Goal: Complete application form

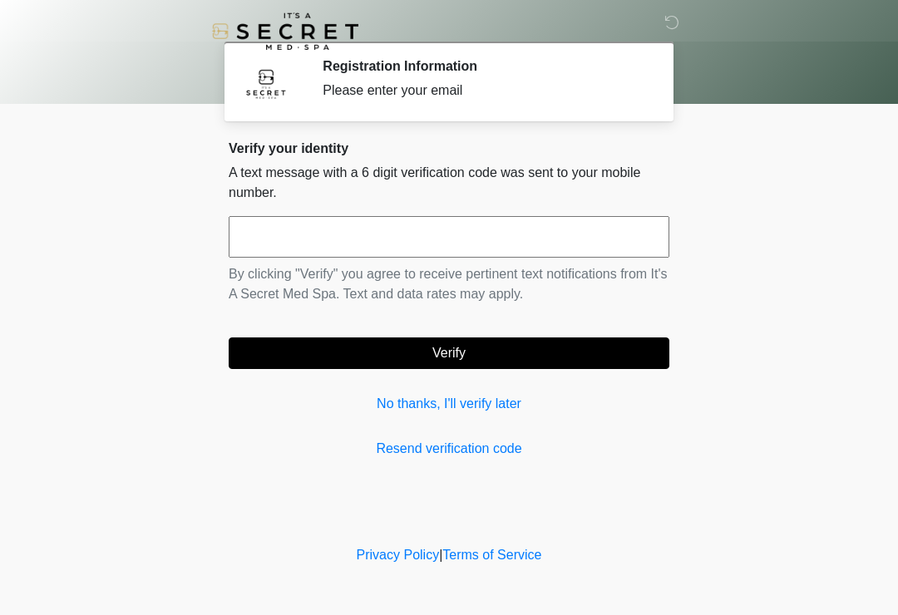
click at [545, 247] on input "text" at bounding box center [449, 237] width 441 height 42
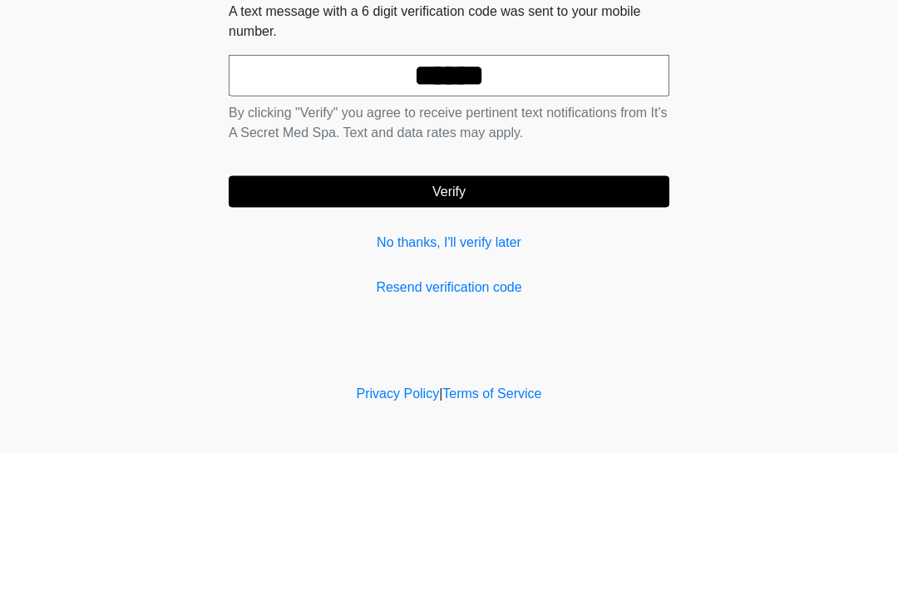
type input "******"
click at [539, 338] on button "Verify" at bounding box center [449, 354] width 441 height 32
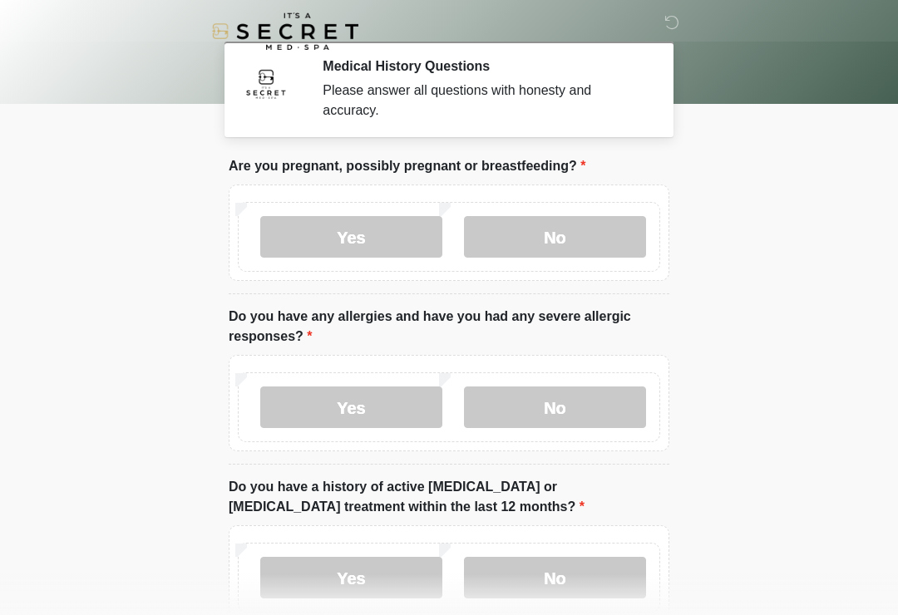
click at [606, 229] on label "No" at bounding box center [555, 237] width 182 height 42
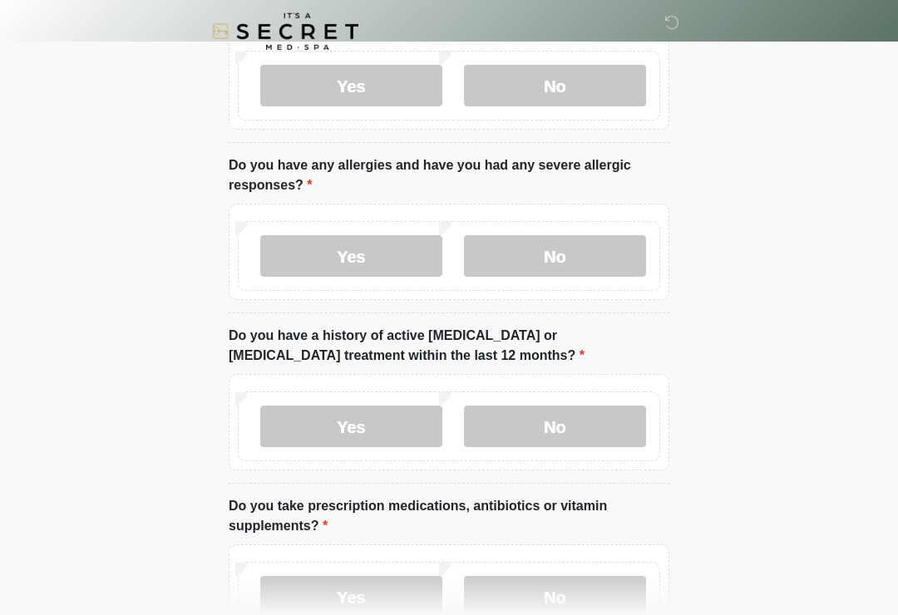
click at [623, 251] on label "No" at bounding box center [555, 256] width 182 height 42
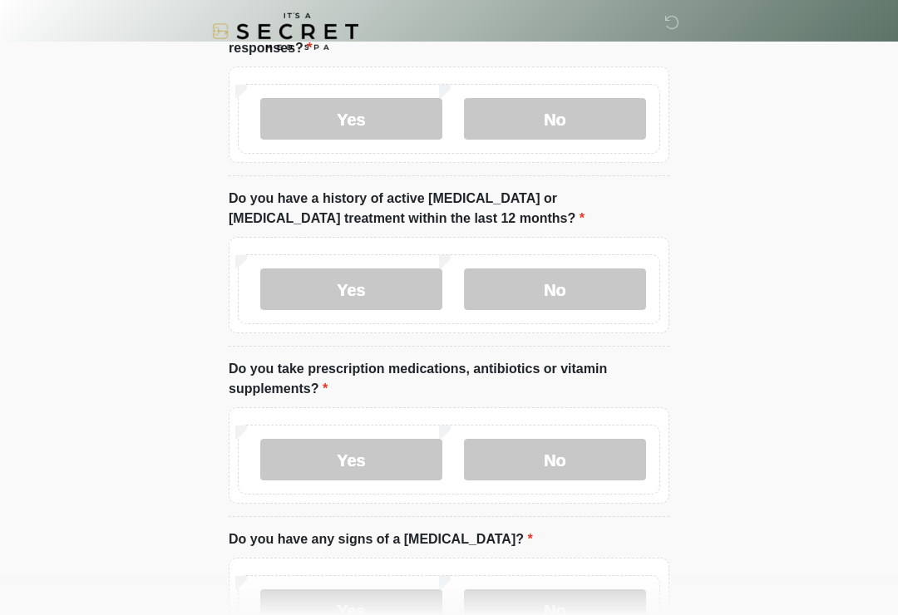
click at [614, 281] on label "No" at bounding box center [555, 290] width 182 height 42
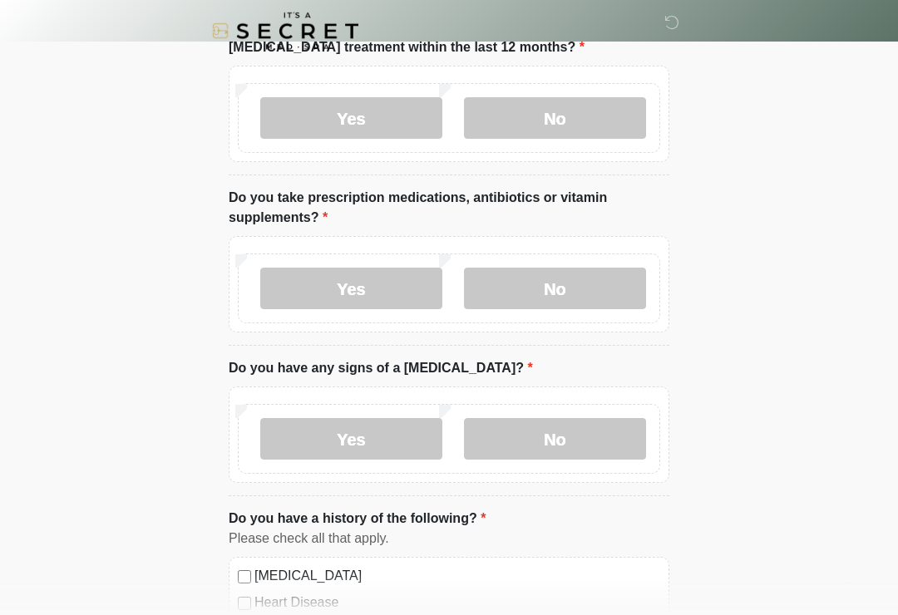
click at [377, 288] on label "Yes" at bounding box center [351, 290] width 182 height 42
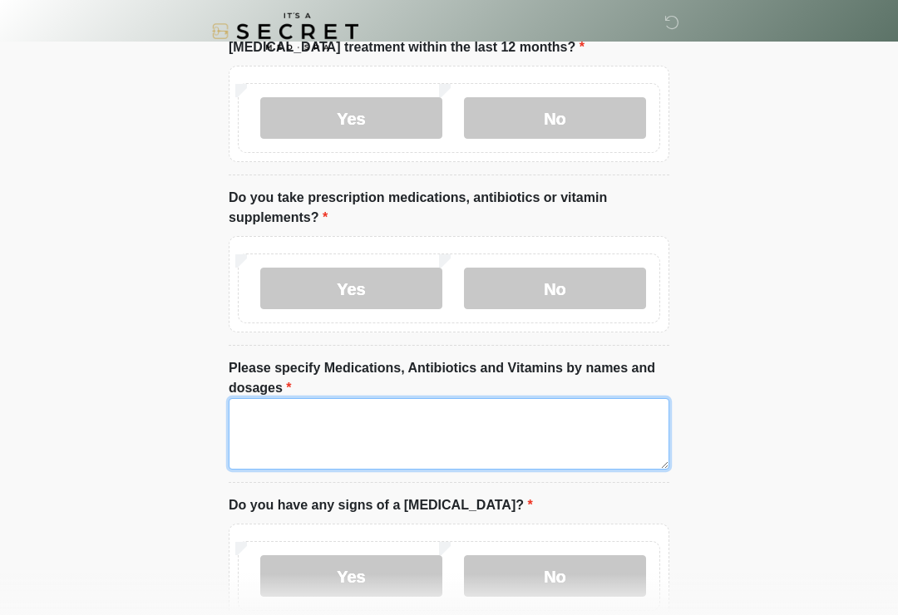
click at [536, 441] on textarea "Please specify Medications, Antibiotics and Vitamins by names and dosages" at bounding box center [449, 433] width 441 height 71
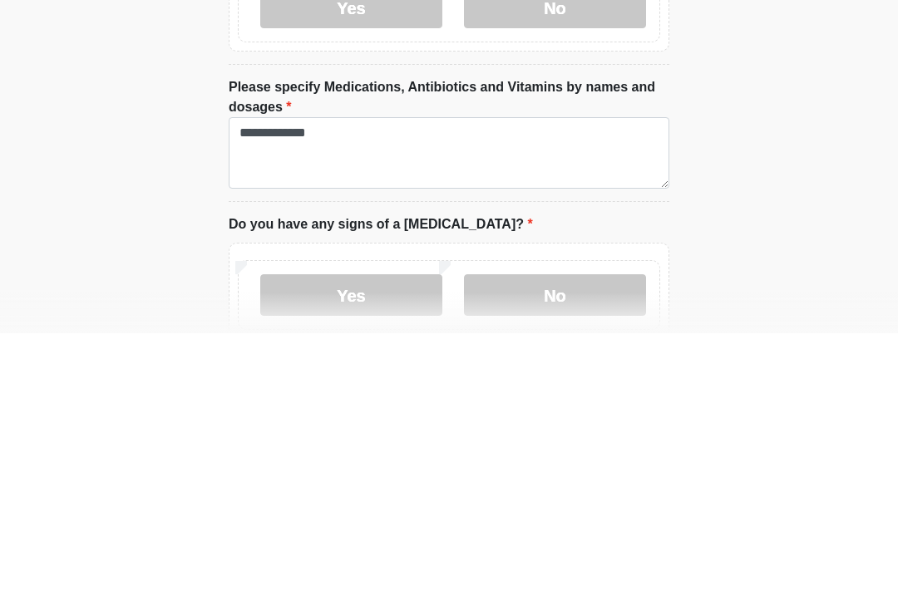
scroll to position [742, 0]
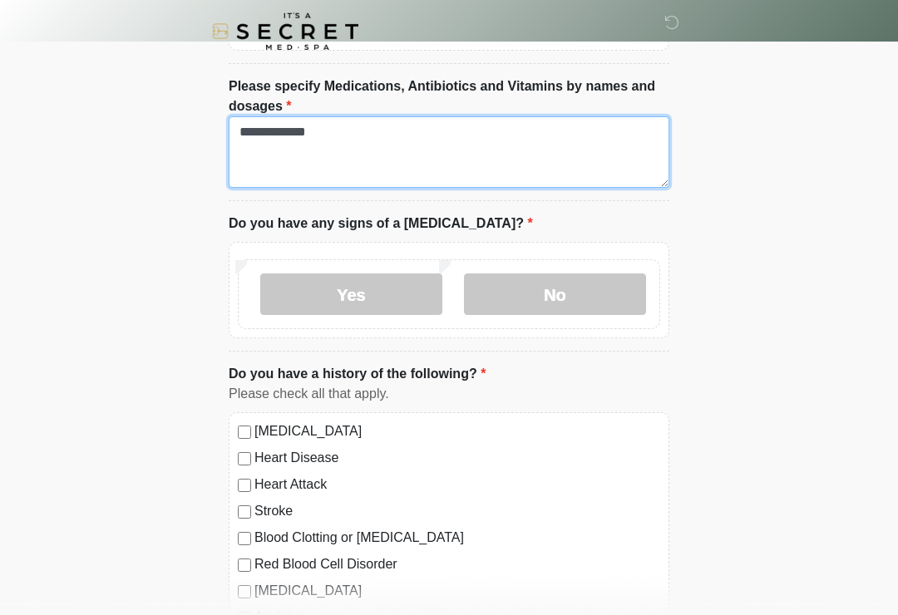
type textarea "**********"
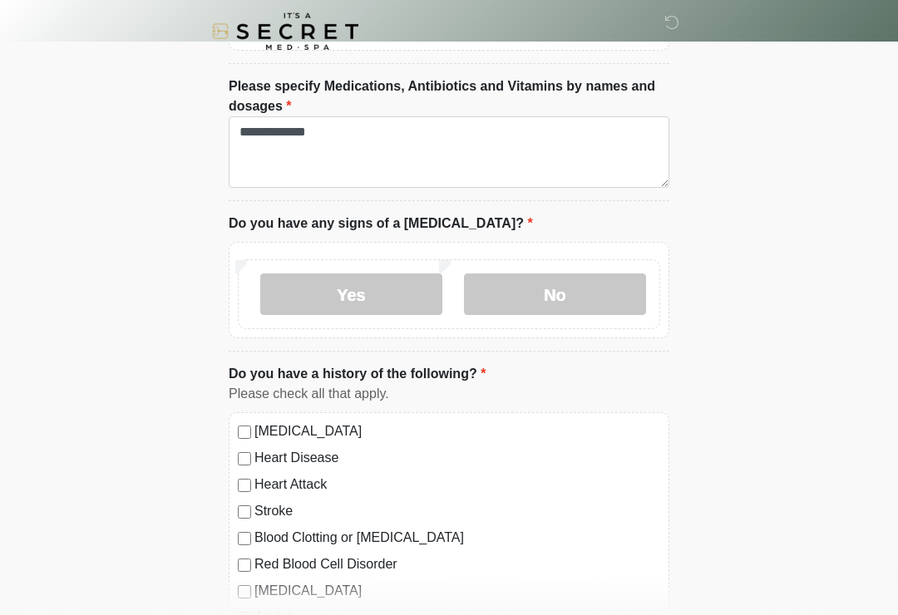
click at [574, 297] on label "No" at bounding box center [555, 295] width 182 height 42
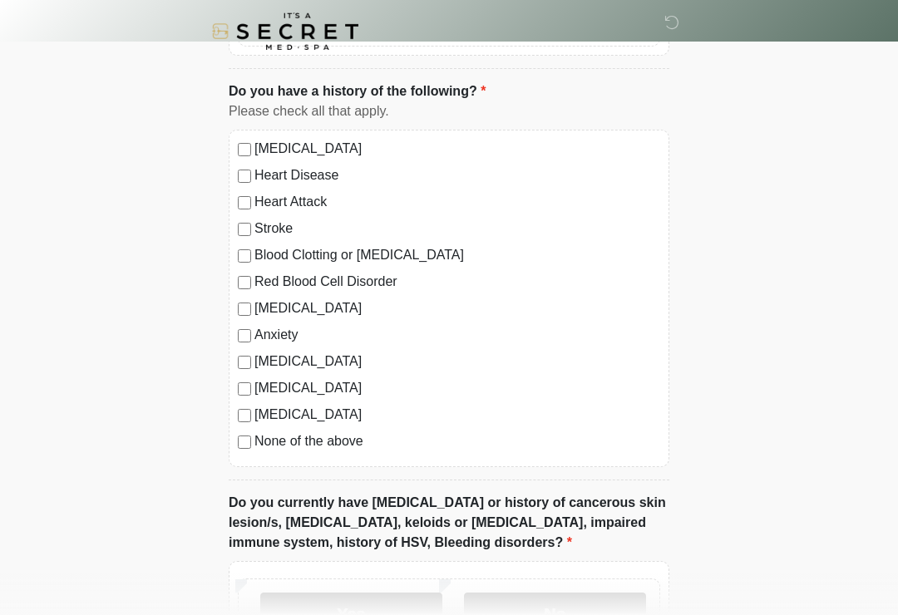
scroll to position [1036, 0]
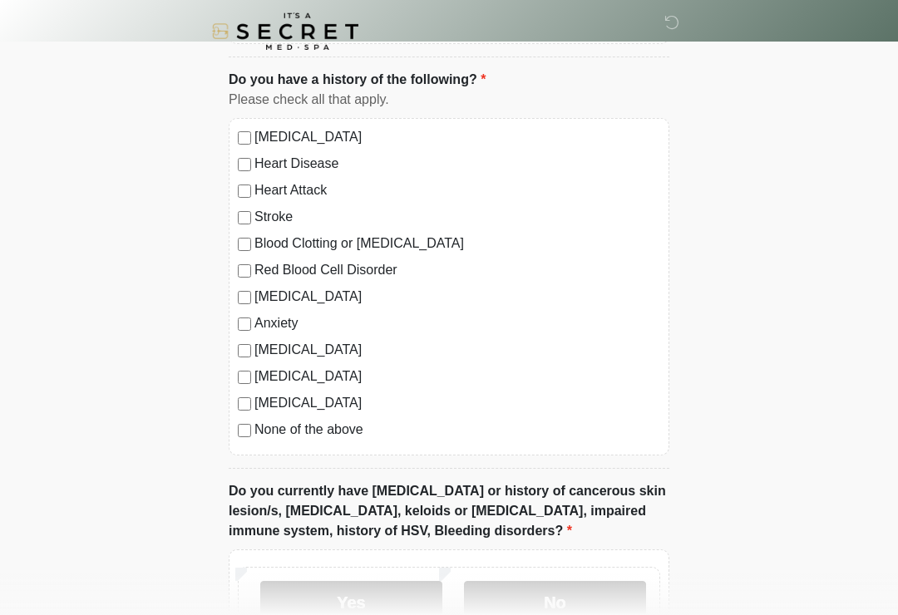
click at [296, 435] on label "None of the above" at bounding box center [457, 430] width 406 height 20
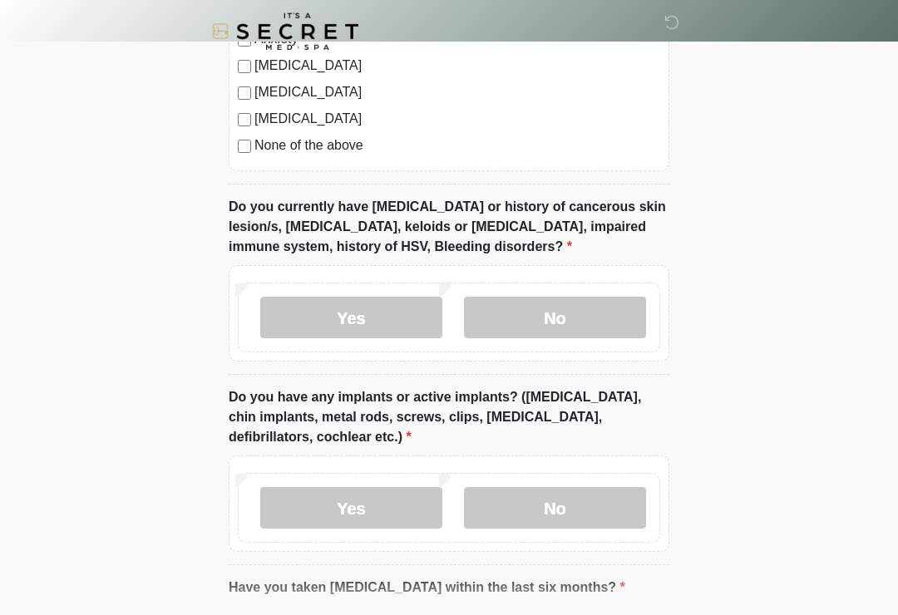
scroll to position [1322, 0]
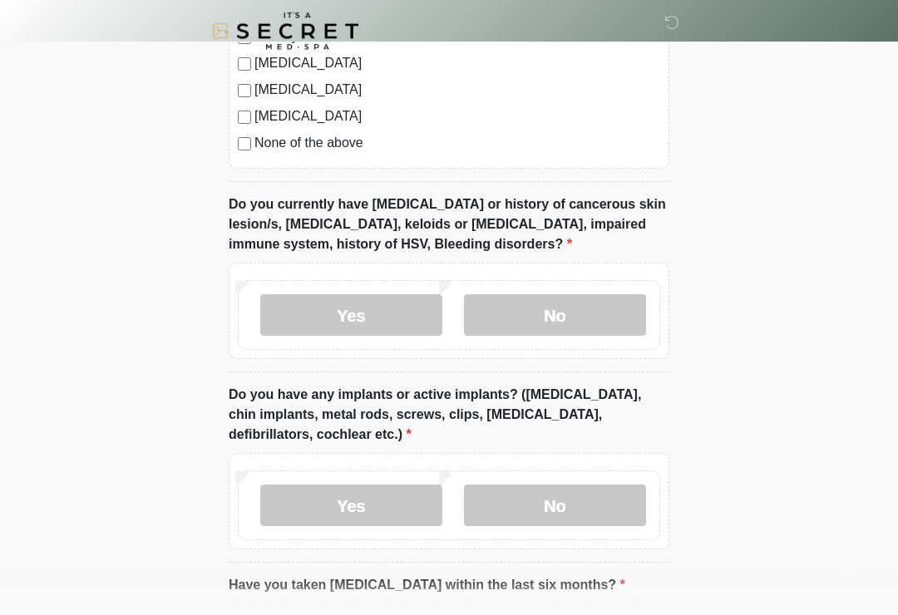
click at [616, 315] on label "No" at bounding box center [555, 316] width 182 height 42
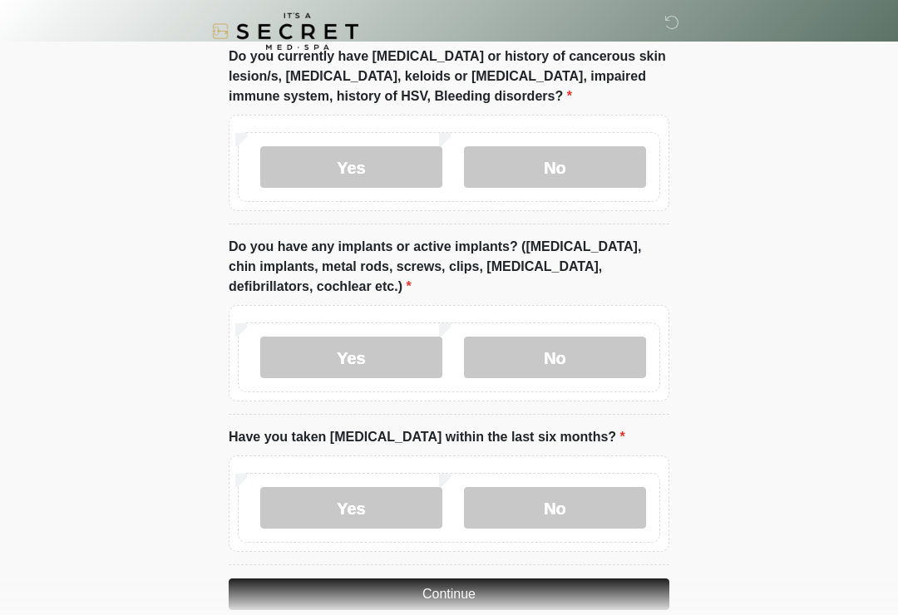
click at [601, 349] on label "No" at bounding box center [555, 358] width 182 height 42
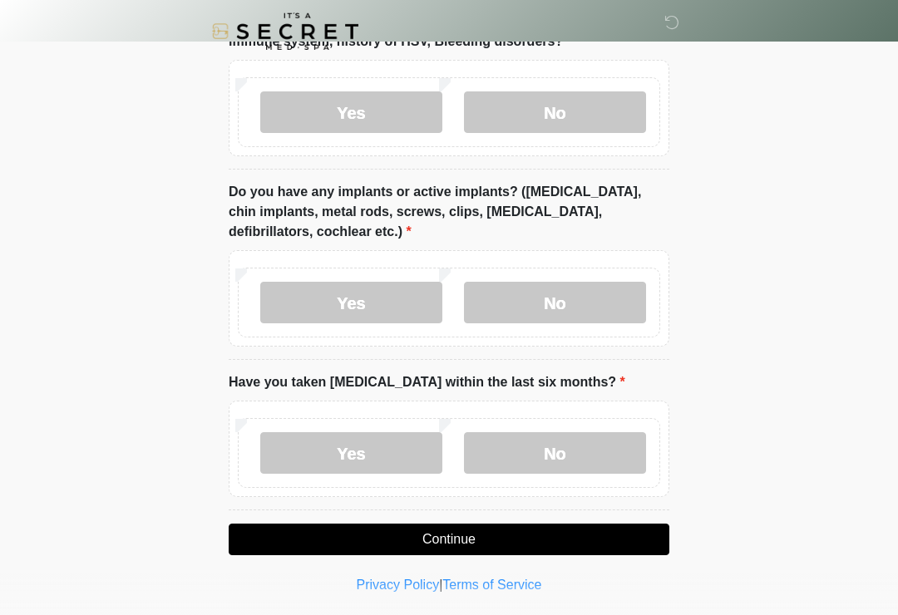
click at [624, 455] on label "No" at bounding box center [555, 453] width 182 height 42
click at [553, 535] on button "Continue" at bounding box center [449, 540] width 441 height 32
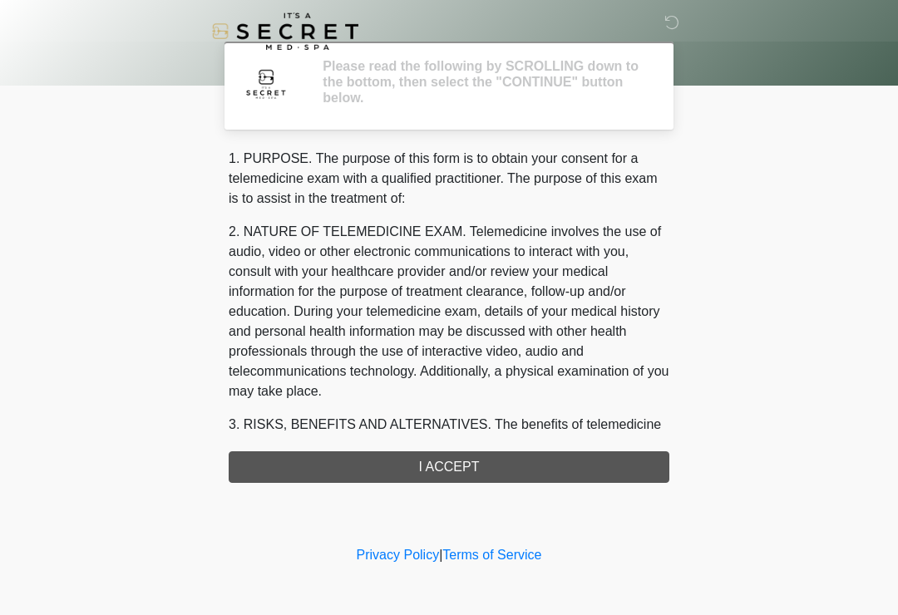
scroll to position [0, 0]
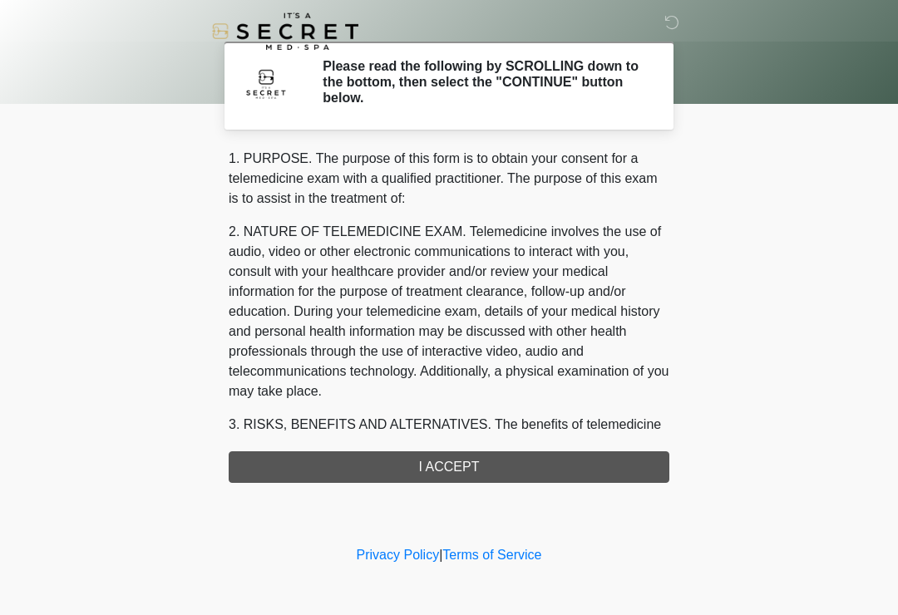
click at [545, 471] on div "1. PURPOSE. The purpose of this form is to obtain your consent for a telemedici…" at bounding box center [449, 316] width 441 height 334
click at [465, 465] on div "1. PURPOSE. The purpose of this form is to obtain your consent for a telemedici…" at bounding box center [449, 316] width 441 height 334
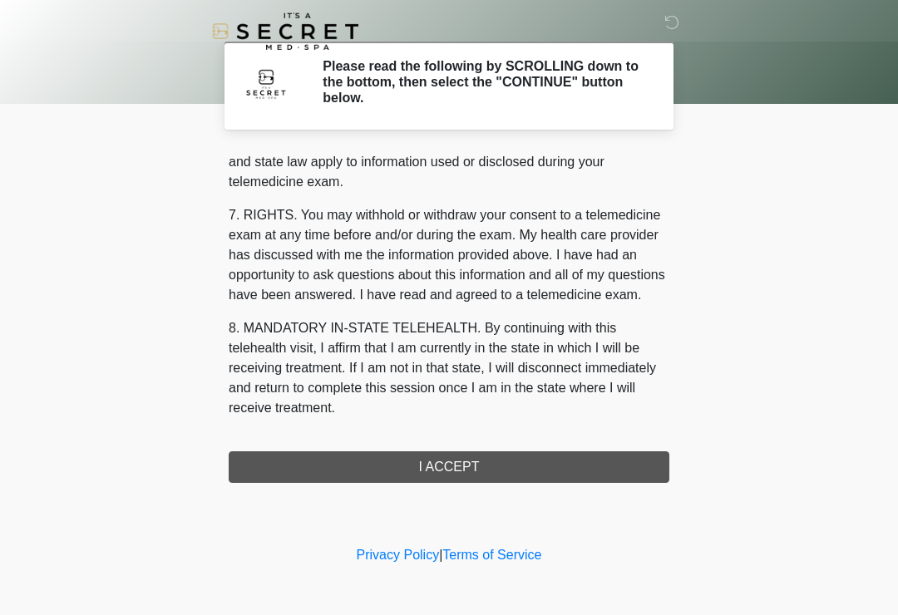
scroll to position [682, 0]
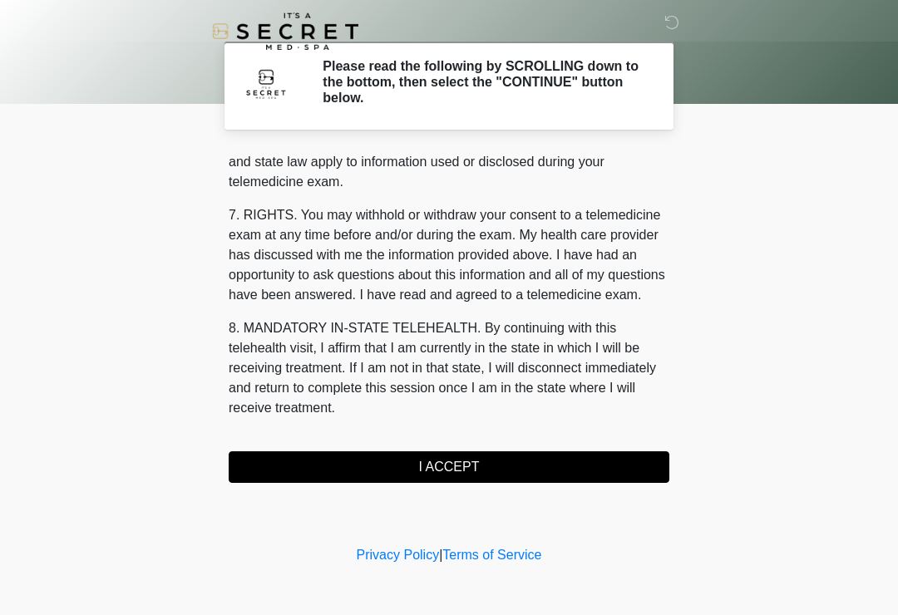
click at [487, 467] on button "I ACCEPT" at bounding box center [449, 467] width 441 height 32
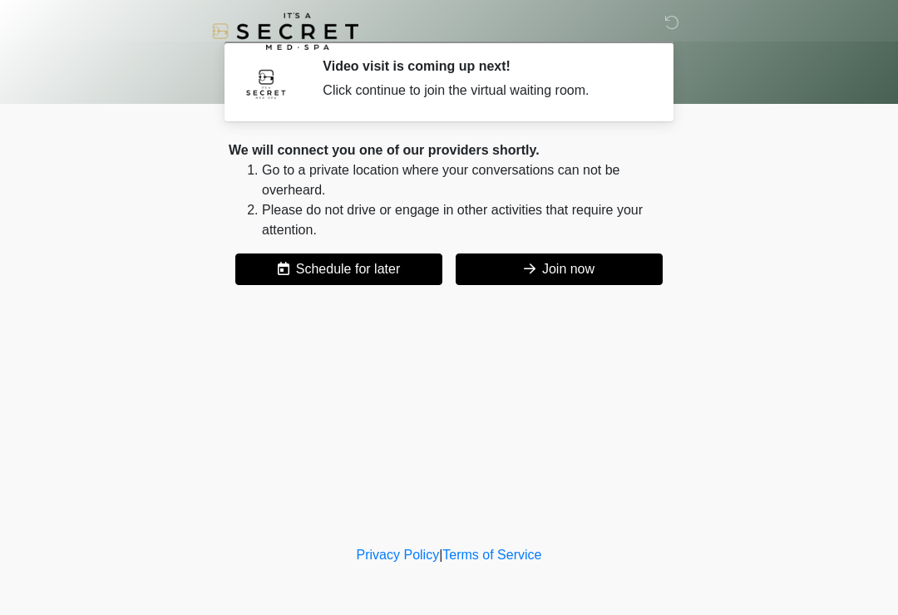
click at [609, 267] on button "Join now" at bounding box center [559, 270] width 207 height 32
